Goal: Download file/media: Download file/media

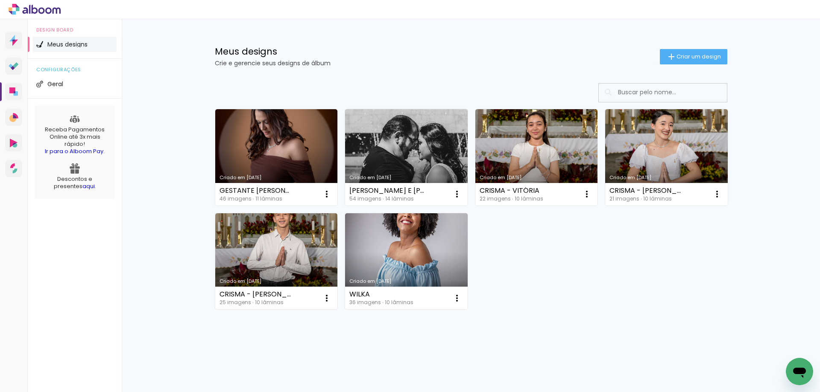
click at [277, 159] on link "Criado em 20/09/25" at bounding box center [276, 157] width 123 height 97
click at [289, 257] on link "Criado em [DATE]" at bounding box center [276, 262] width 123 height 97
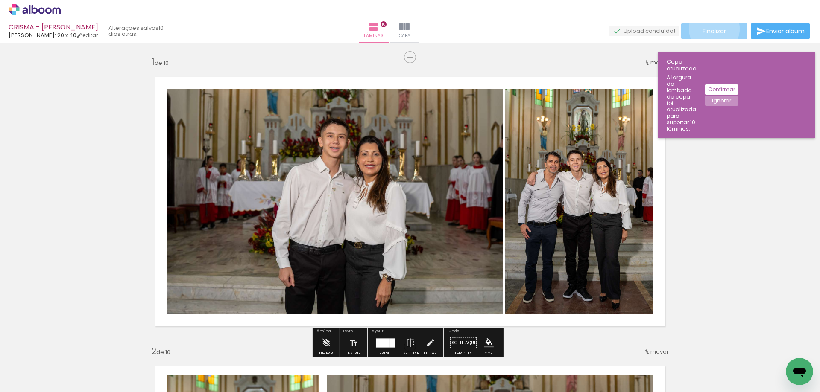
click at [710, 29] on span "Finalizar" at bounding box center [714, 31] width 23 height 6
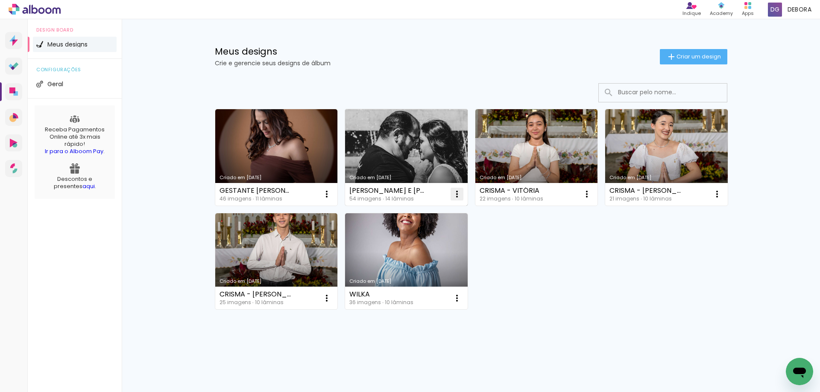
click at [457, 193] on iron-icon at bounding box center [457, 194] width 10 height 10
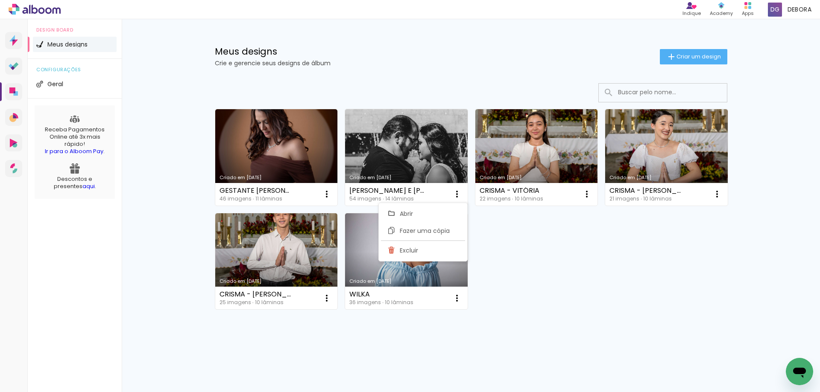
click at [438, 214] on paper-item "Abrir" at bounding box center [422, 213] width 85 height 17
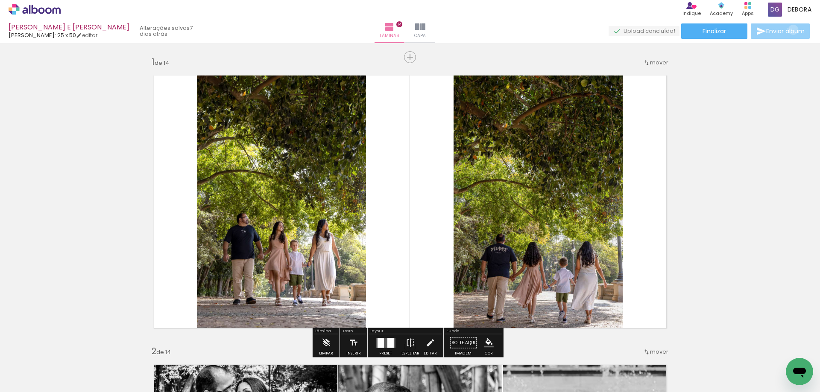
click at [791, 30] on span "Enviar álbum" at bounding box center [785, 31] width 38 height 6
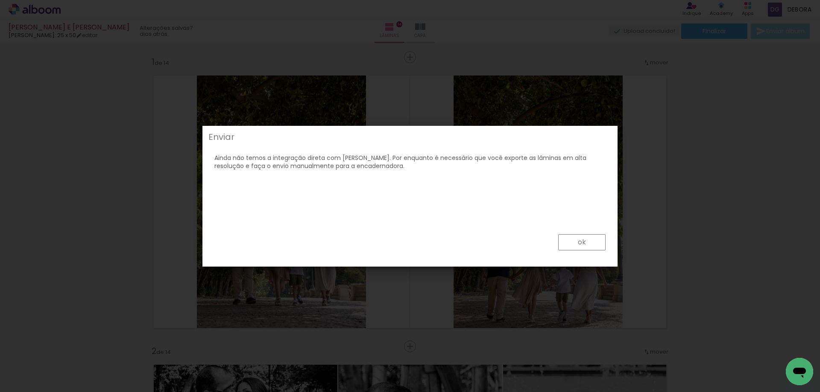
click at [0, 0] on paper-button "ok" at bounding box center [0, 0] width 0 height 0
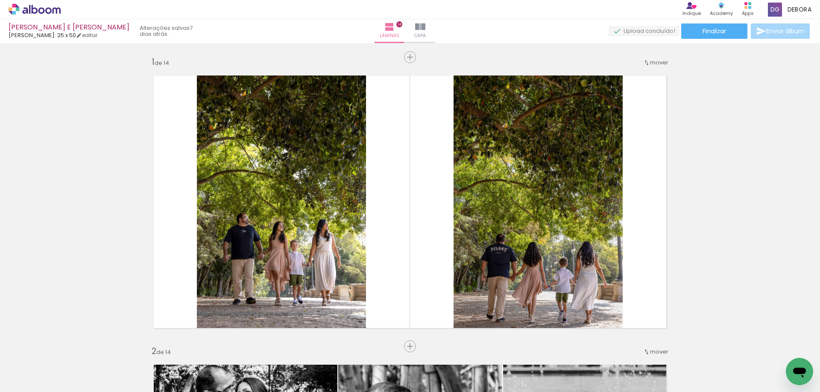
click at [797, 375] on icon "Abrir janela de mensagens" at bounding box center [799, 371] width 15 height 15
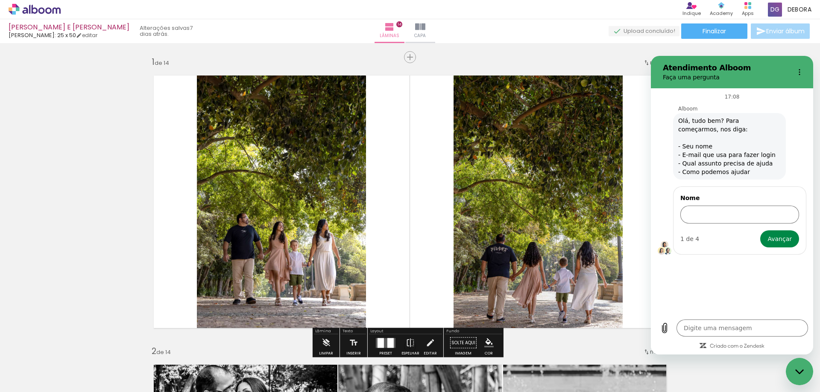
drag, startPoint x: 767, startPoint y: 48, endPoint x: 772, endPoint y: 47, distance: 4.9
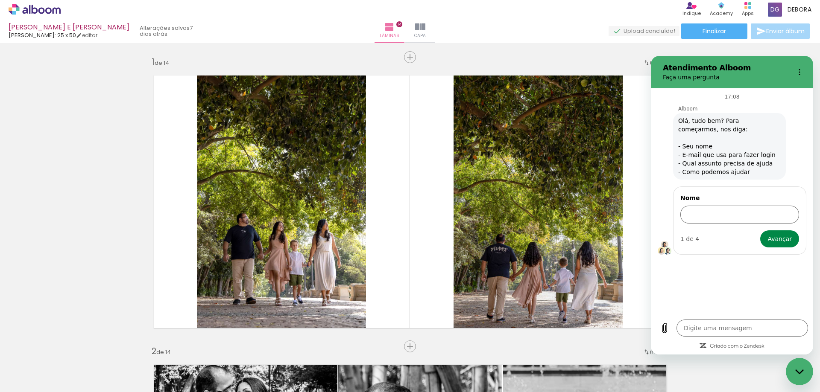
click at [799, 373] on icon "Fechar janela de mensagens" at bounding box center [799, 371] width 9 height 5
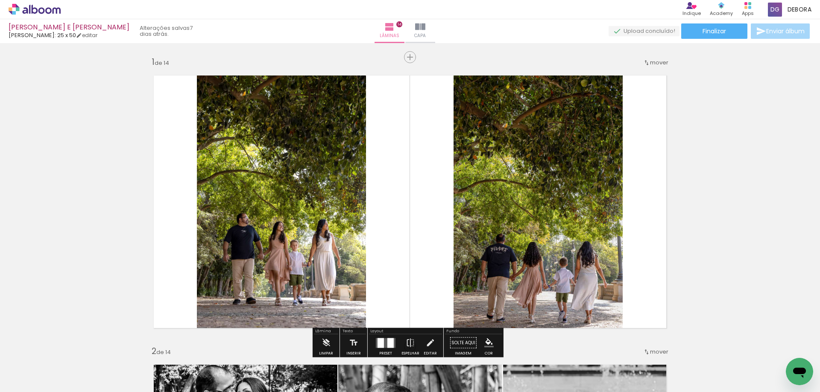
click at [784, 31] on span "Enviar álbum" at bounding box center [785, 31] width 38 height 6
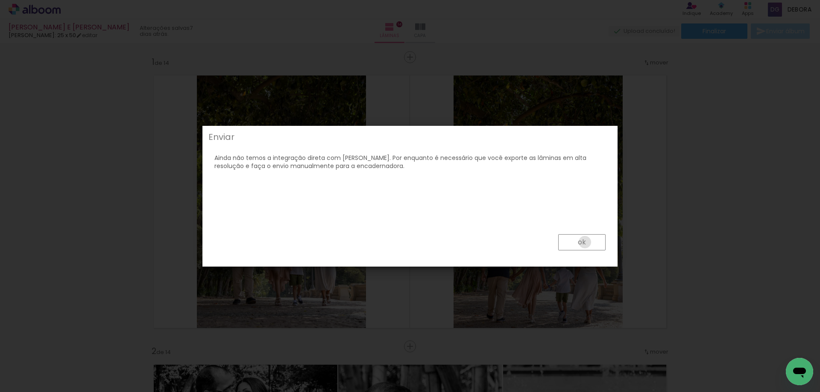
drag, startPoint x: 585, startPoint y: 243, endPoint x: 592, endPoint y: 243, distance: 7.3
click at [0, 0] on slot "ok" at bounding box center [0, 0] width 0 height 0
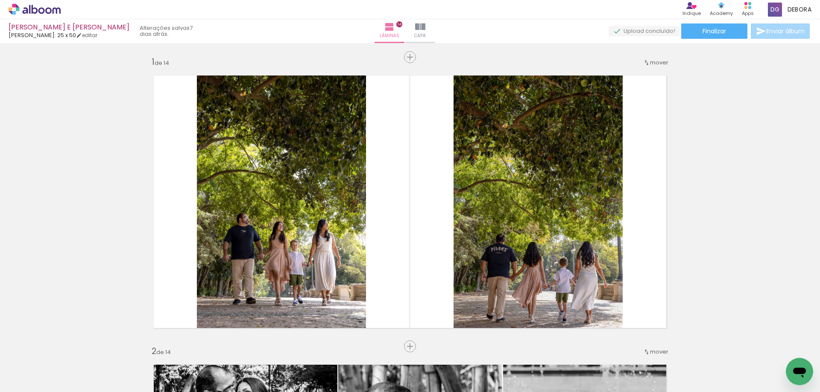
click at [773, 31] on span "Enviar álbum" at bounding box center [785, 31] width 38 height 6
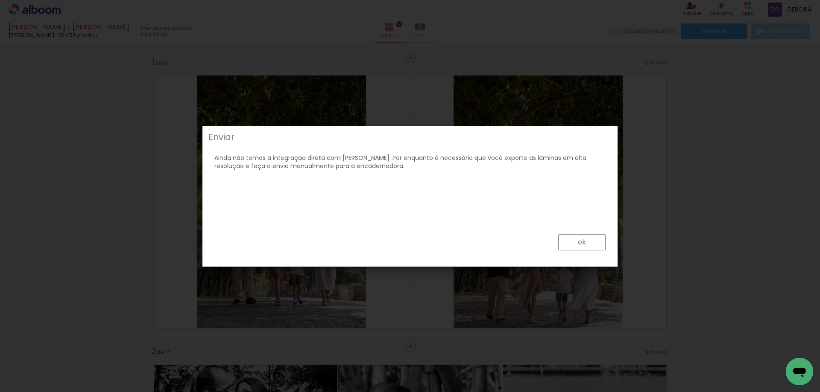
click at [0, 0] on paper-button "ok" at bounding box center [0, 0] width 0 height 0
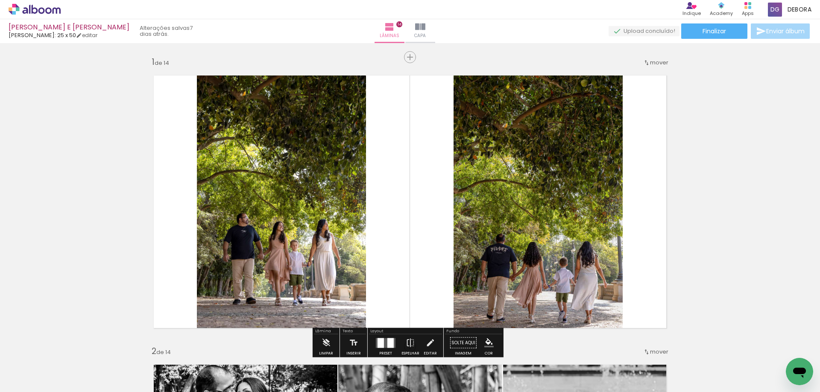
click at [793, 367] on icon "Abrir janela de mensagens" at bounding box center [799, 371] width 15 height 15
type textarea "x"
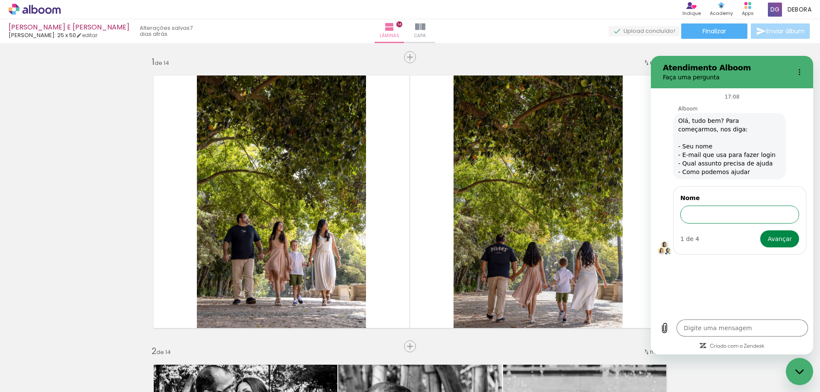
click at [716, 218] on input "Nome" at bounding box center [739, 215] width 119 height 18
type input "Debora Gonsalves / debbyfotografia@hotmail.com"
click at [779, 240] on span "Avançar" at bounding box center [779, 239] width 24 height 10
type textarea "x"
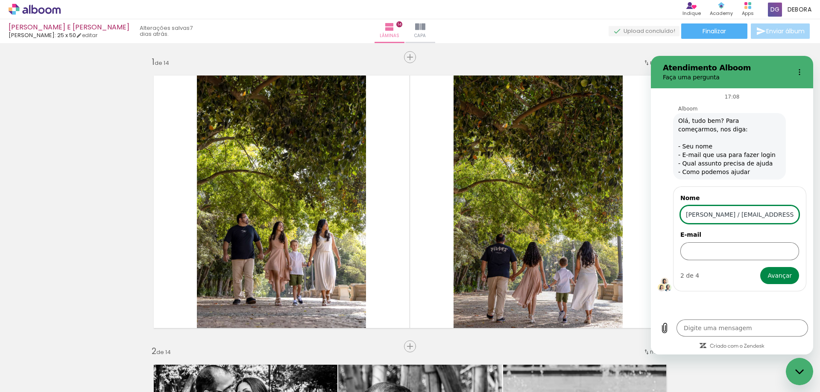
scroll to position [0, 26]
drag, startPoint x: 735, startPoint y: 217, endPoint x: 803, endPoint y: 217, distance: 67.9
click at [803, 218] on div "Nome Debora Gonsalves / debbyfotografia@hotmail.com E-mail 2 de 4 Avançar" at bounding box center [739, 239] width 133 height 105
type input "Debora Gonsalves"
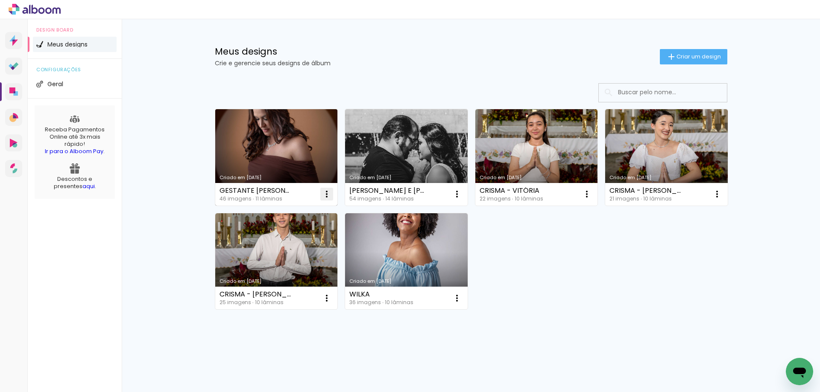
click at [325, 196] on iron-icon at bounding box center [327, 194] width 10 height 10
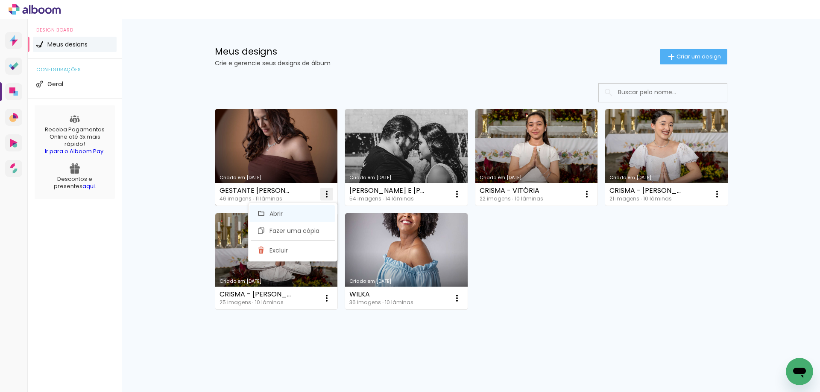
click at [317, 211] on paper-item "Abrir" at bounding box center [291, 213] width 85 height 17
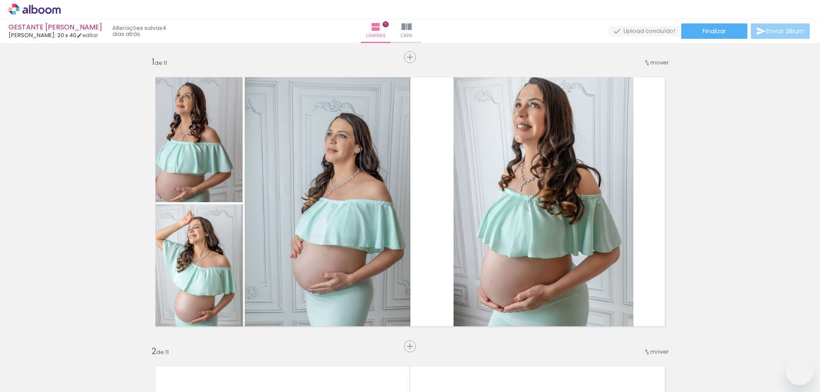
click at [778, 30] on span "Enviar álbum" at bounding box center [785, 31] width 38 height 6
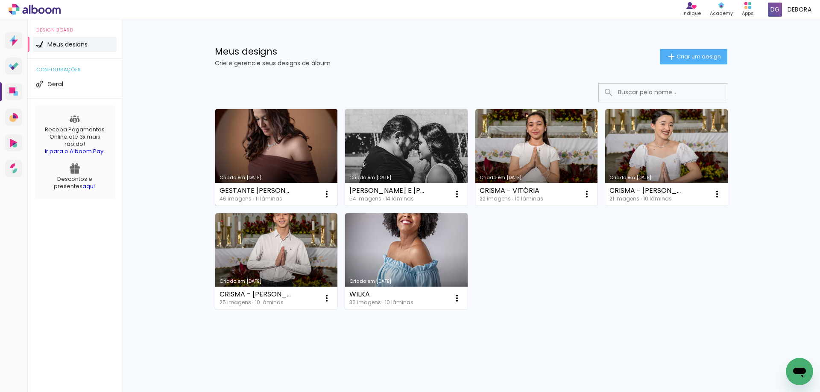
click at [274, 150] on link "Criado em [DATE]" at bounding box center [276, 157] width 123 height 97
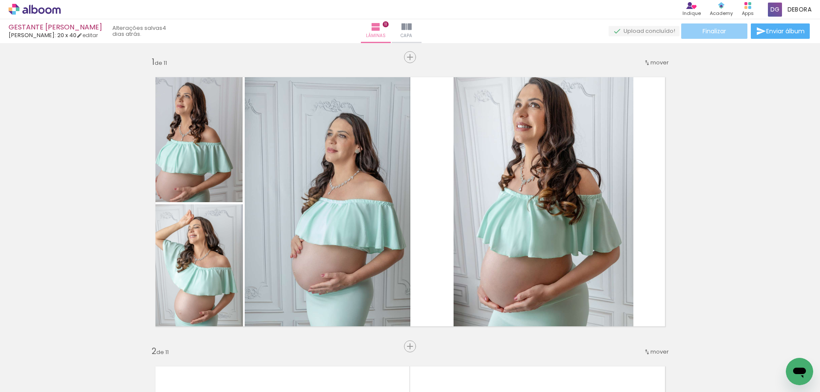
click at [712, 32] on span "Finalizar" at bounding box center [714, 31] width 23 height 6
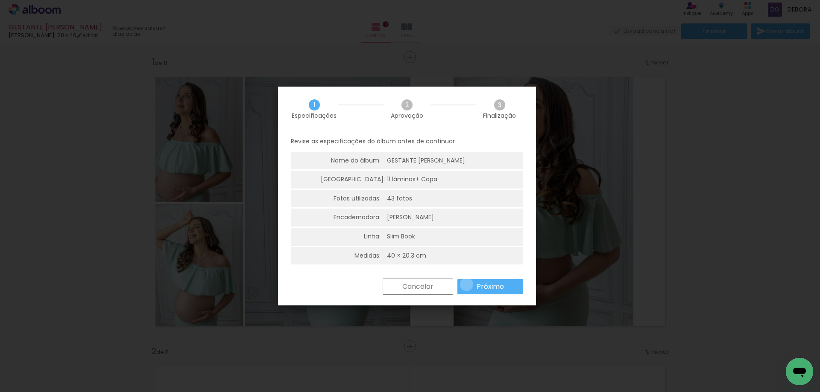
click at [466, 285] on paper-button "Próximo" at bounding box center [490, 286] width 66 height 15
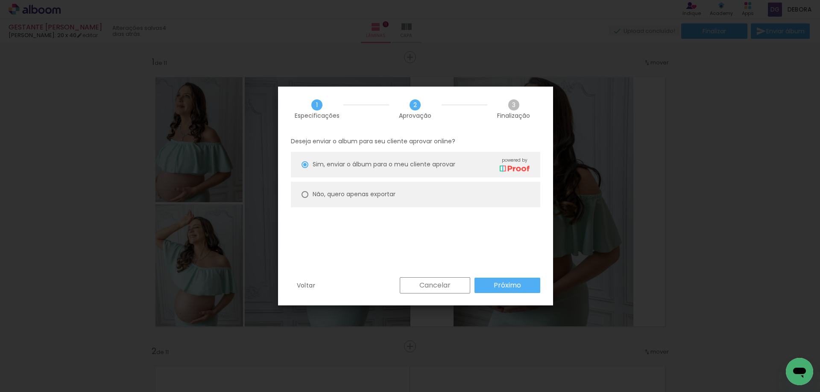
click at [0, 0] on slot "Não, quero apenas exportar" at bounding box center [0, 0] width 0 height 0
type paper-radio-button "on"
click at [0, 0] on slot "Próximo" at bounding box center [0, 0] width 0 height 0
type input "Alta, 300 DPI"
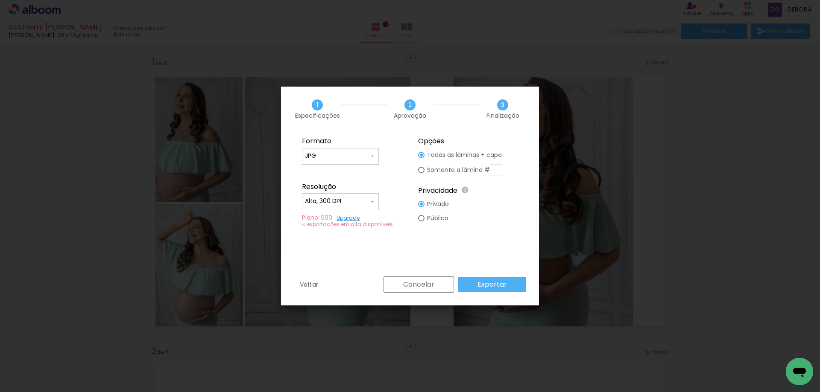
click at [0, 0] on slot "Exportar" at bounding box center [0, 0] width 0 height 0
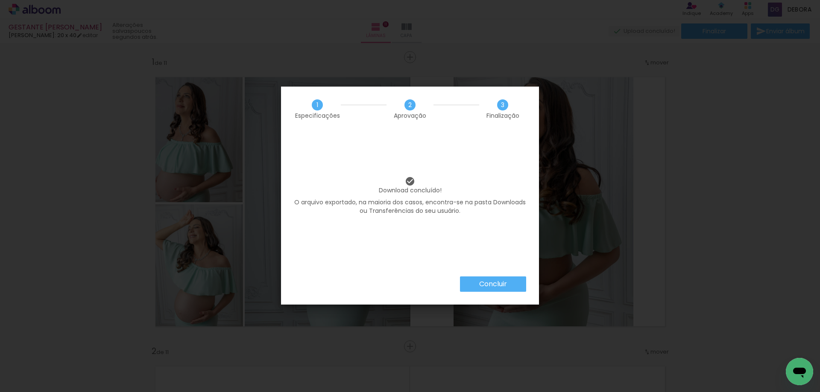
click at [0, 0] on slot "Concluir" at bounding box center [0, 0] width 0 height 0
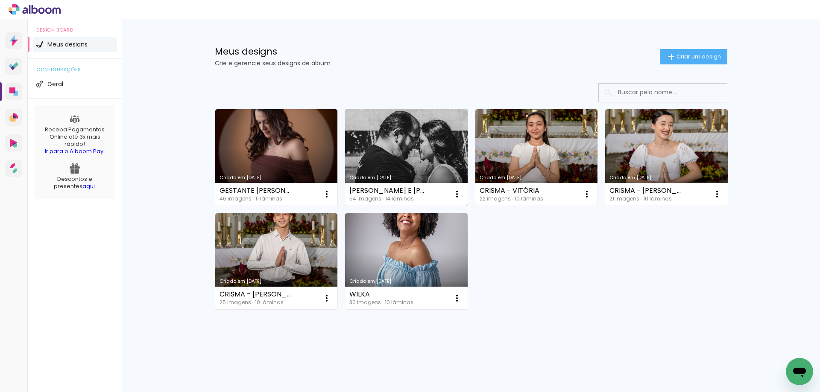
click at [387, 146] on link "Criado em [DATE]" at bounding box center [406, 157] width 123 height 97
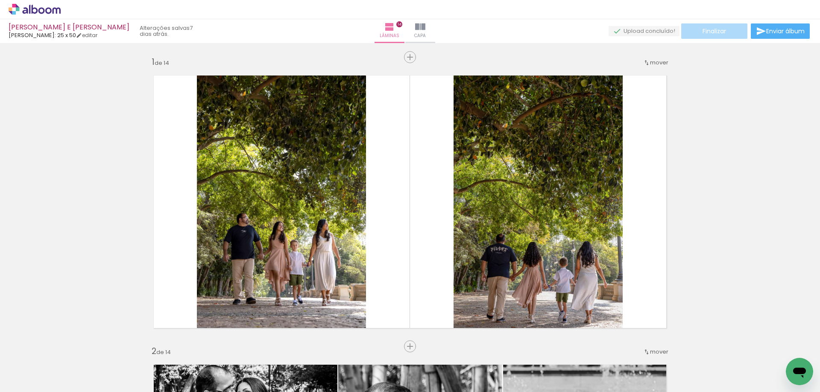
click at [714, 30] on span "Finalizar" at bounding box center [714, 31] width 23 height 6
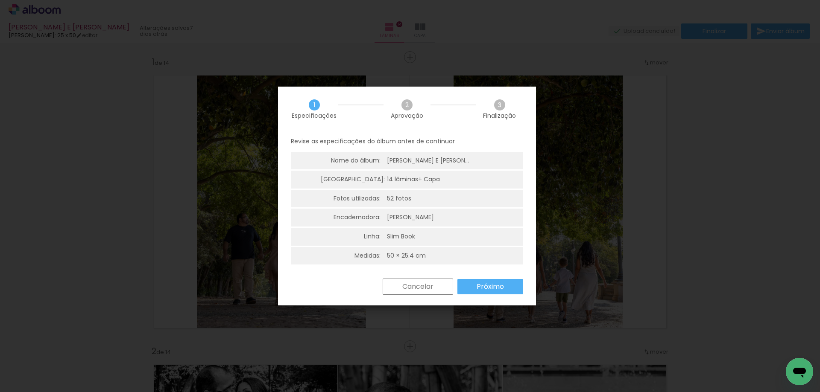
click at [0, 0] on slot "Próximo" at bounding box center [0, 0] width 0 height 0
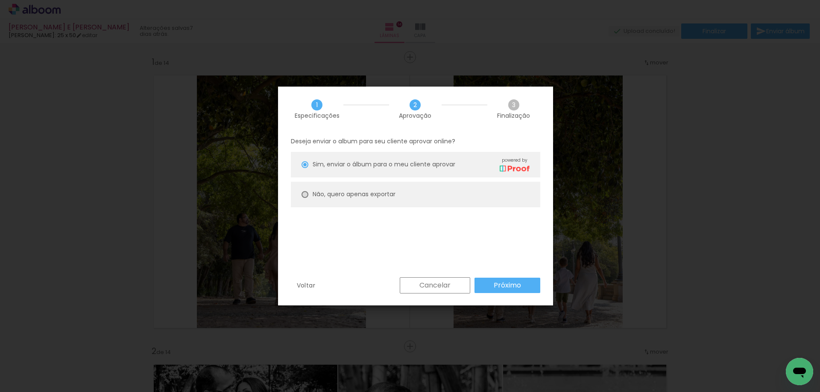
click at [0, 0] on div at bounding box center [0, 0] width 0 height 0
type paper-radio-button "on"
click at [0, 0] on slot "Próximo" at bounding box center [0, 0] width 0 height 0
type input "Alta, 300 DPI"
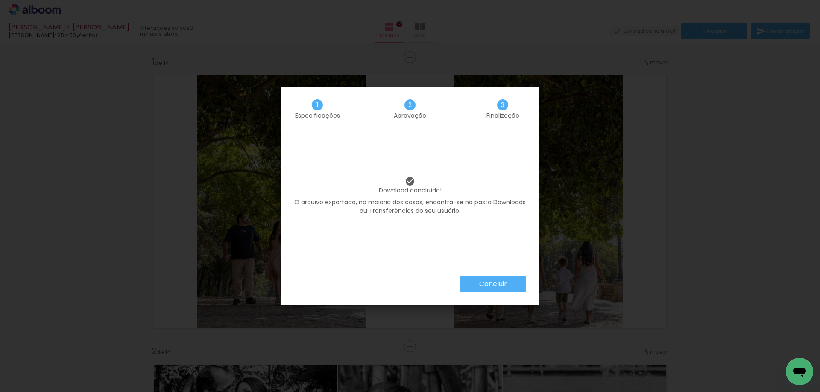
click at [0, 0] on paper-button "Concluir" at bounding box center [0, 0] width 0 height 0
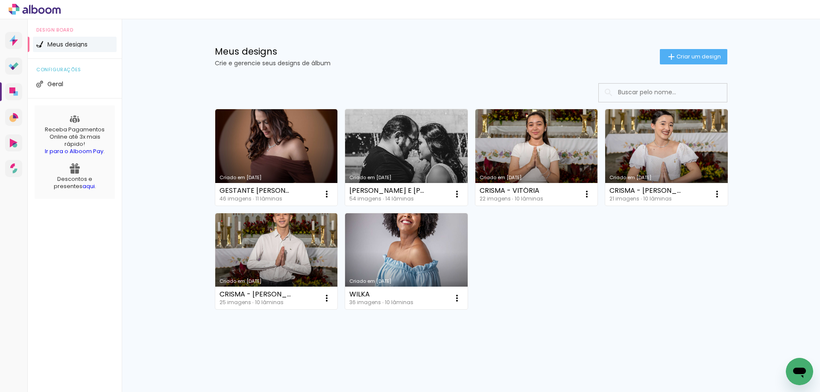
click at [543, 174] on link "Criado em [DATE]" at bounding box center [536, 157] width 123 height 97
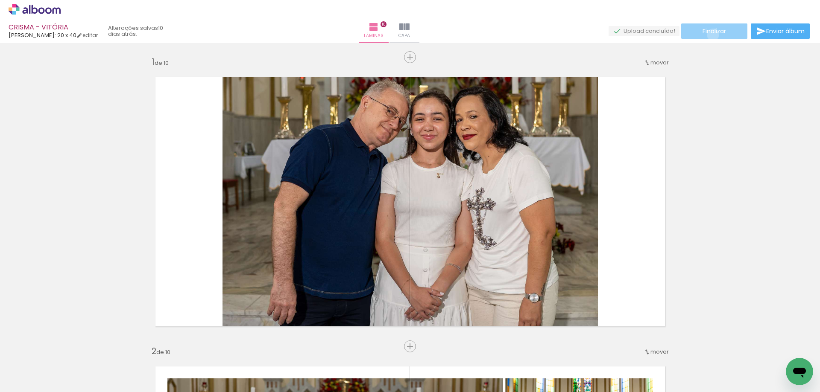
click at [710, 34] on span "Finalizar" at bounding box center [714, 31] width 23 height 6
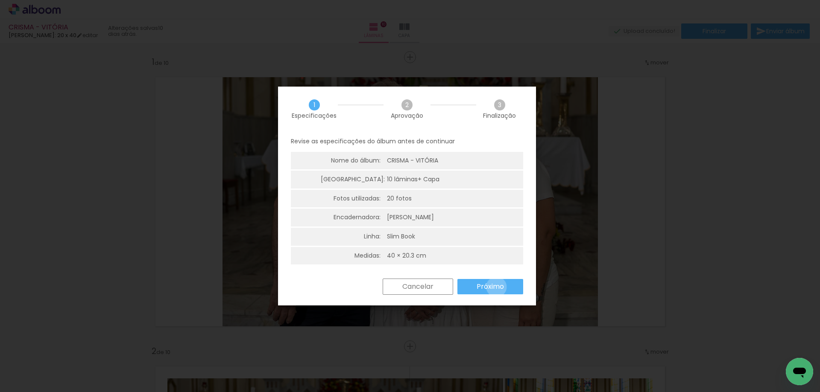
click at [0, 0] on slot "Próximo" at bounding box center [0, 0] width 0 height 0
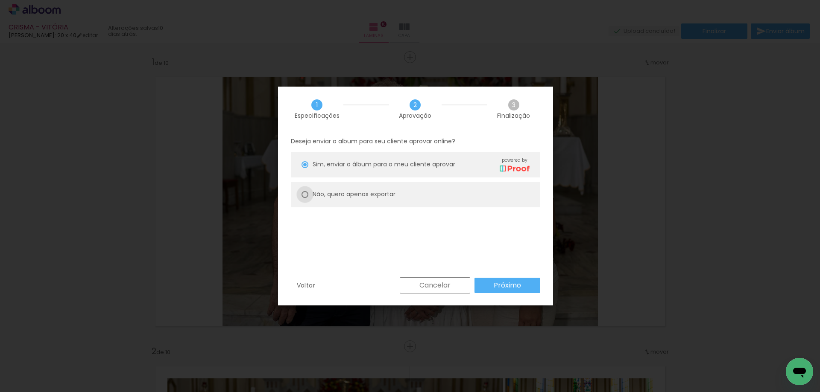
click at [303, 192] on div at bounding box center [305, 194] width 7 height 7
type paper-radio-button "on"
click at [0, 0] on slot "Próximo" at bounding box center [0, 0] width 0 height 0
type input "Alta, 300 DPI"
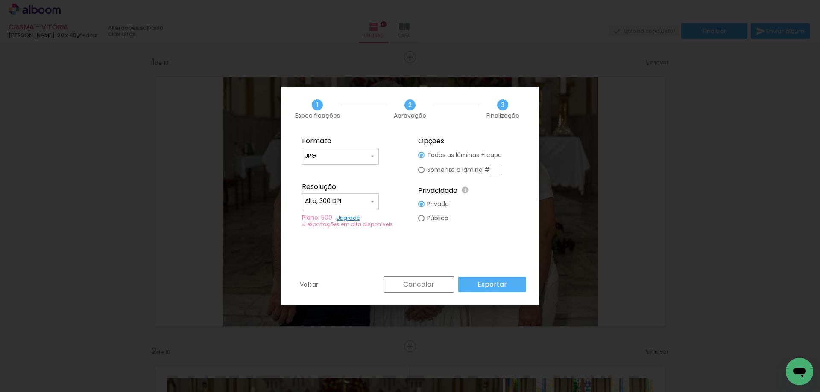
click at [0, 0] on slot "Exportar" at bounding box center [0, 0] width 0 height 0
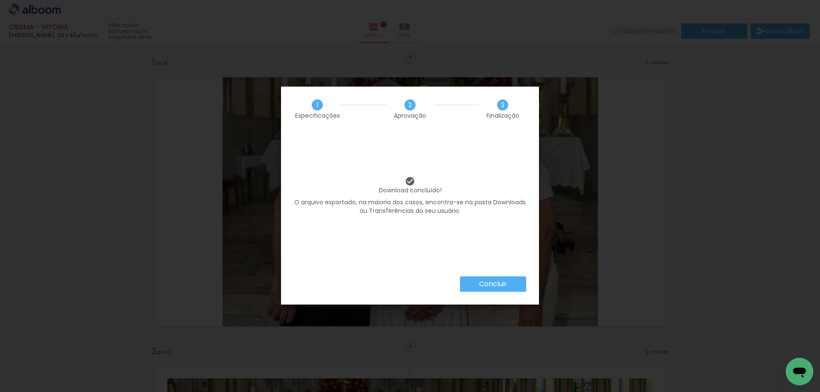
click at [0, 0] on slot "Concluir" at bounding box center [0, 0] width 0 height 0
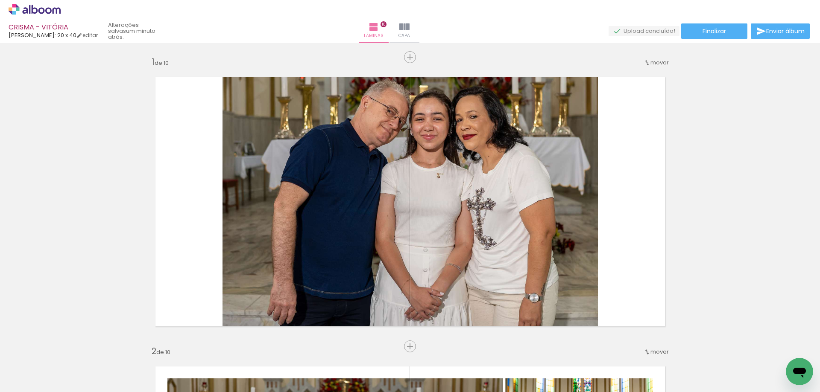
click icon
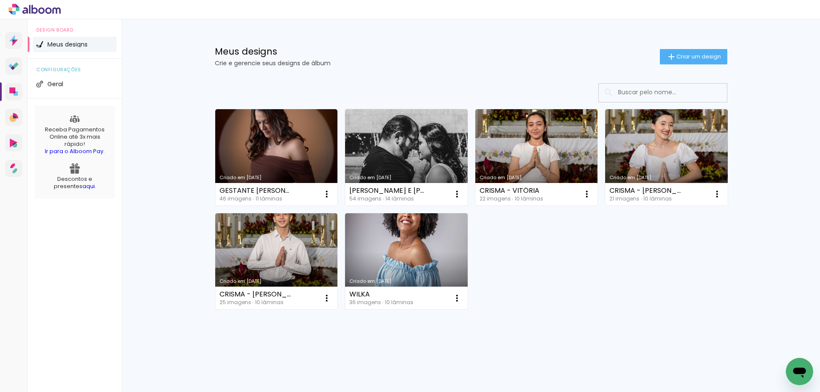
click at [635, 173] on link "Criado em [DATE]" at bounding box center [666, 157] width 123 height 97
click at [268, 284] on link "Criado em 12/09/25" at bounding box center [276, 262] width 123 height 97
click at [281, 268] on link "Criado em [DATE]" at bounding box center [276, 262] width 123 height 97
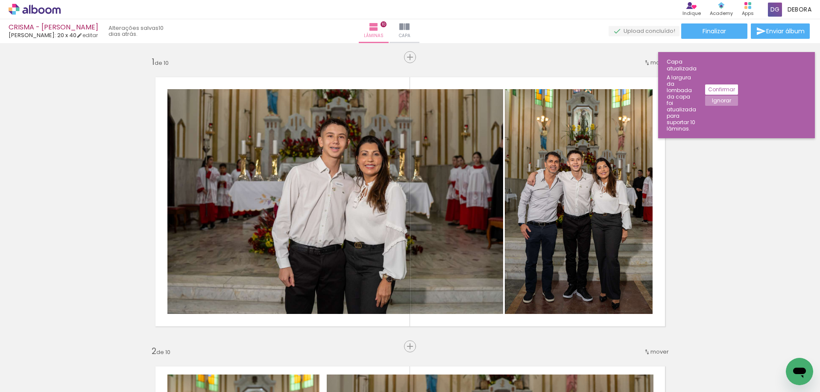
click at [0, 0] on slot "Ignorar" at bounding box center [0, 0] width 0 height 0
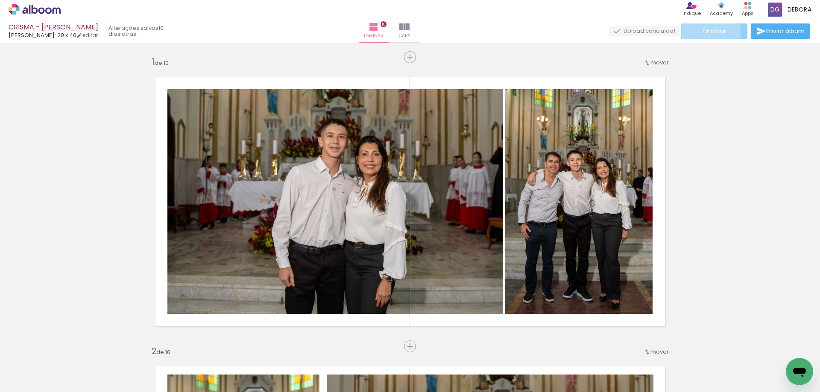
click at [707, 31] on span "Finalizar" at bounding box center [714, 31] width 23 height 6
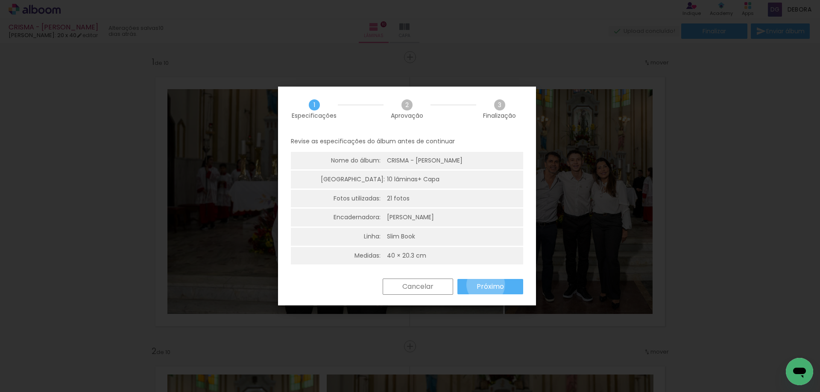
click at [0, 0] on slot "Próximo" at bounding box center [0, 0] width 0 height 0
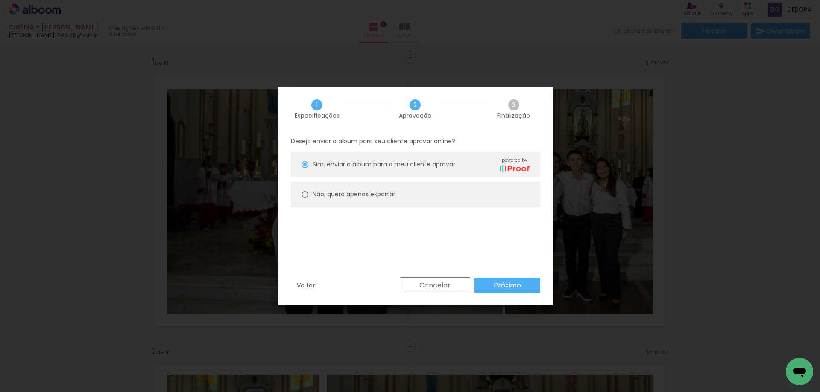
click at [303, 191] on div at bounding box center [305, 194] width 7 height 7
type paper-radio-button "on"
click at [0, 0] on slot "Próximo" at bounding box center [0, 0] width 0 height 0
type input "Alta, 300 DPI"
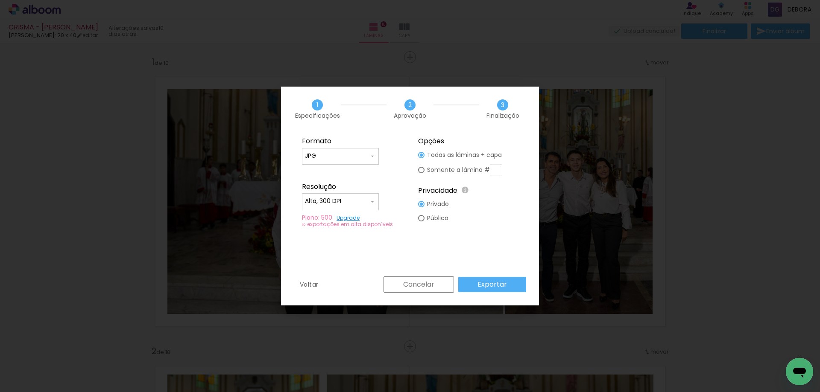
click at [0, 0] on slot "Exportar" at bounding box center [0, 0] width 0 height 0
